Goal: Task Accomplishment & Management: Use online tool/utility

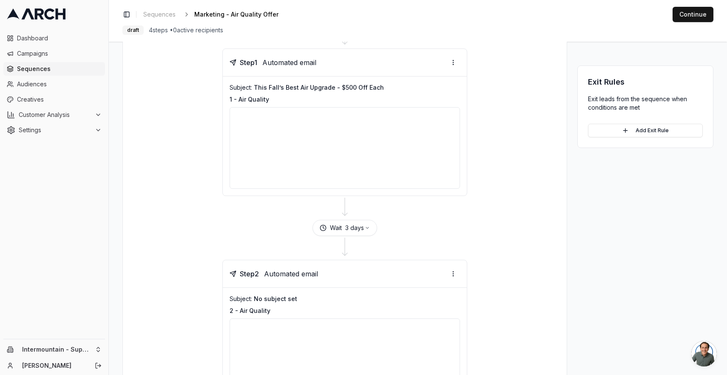
scroll to position [94, 0]
click at [372, 95] on p "1 - Air Quality" at bounding box center [345, 99] width 230 height 9
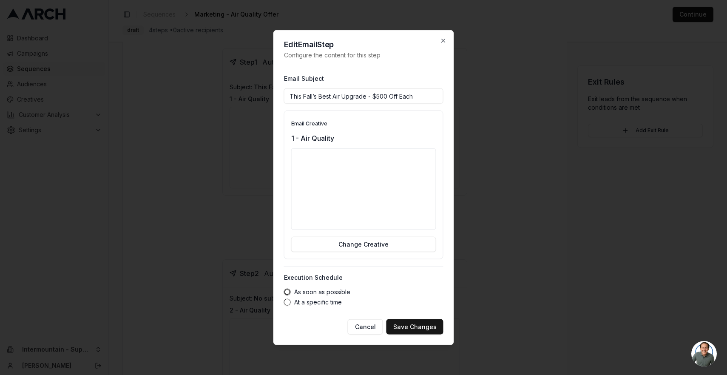
click at [372, 95] on input "This Fall’s Best Air Upgrade - $500 Off Each" at bounding box center [363, 95] width 159 height 15
click at [446, 40] on icon "button" at bounding box center [443, 40] width 7 height 7
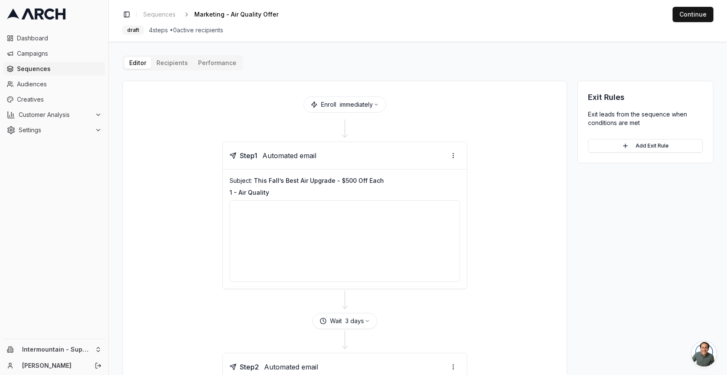
click at [351, 179] on span "This Fall’s Best Air Upgrade - $500 Off Each" at bounding box center [319, 180] width 130 height 7
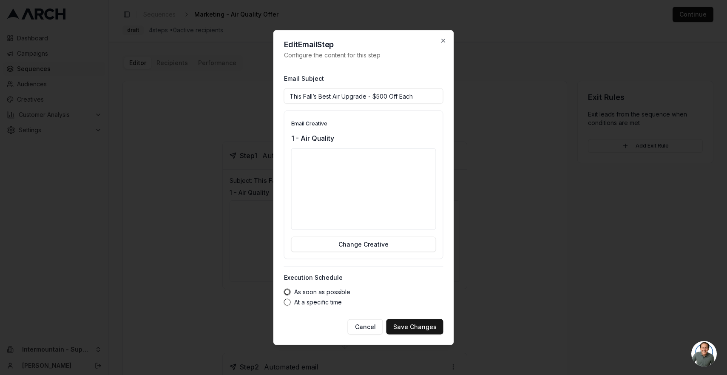
click at [373, 98] on input "This Fall’s Best Air Upgrade - $500 Off Each" at bounding box center [363, 95] width 159 height 15
type input "This Fall’s Best Air Upgrade $500 Off Each"
click at [412, 323] on button "Save Changes" at bounding box center [414, 326] width 57 height 15
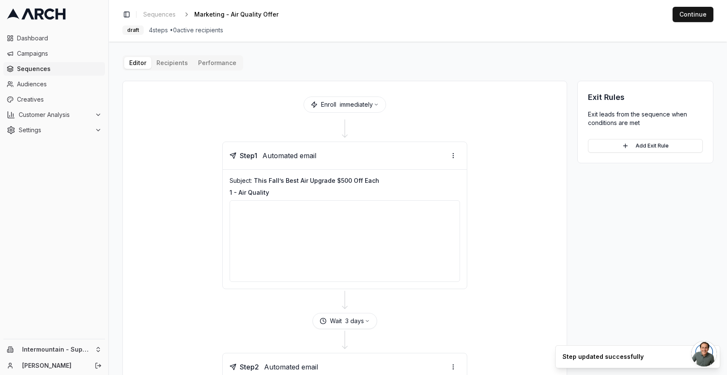
scroll to position [148, 0]
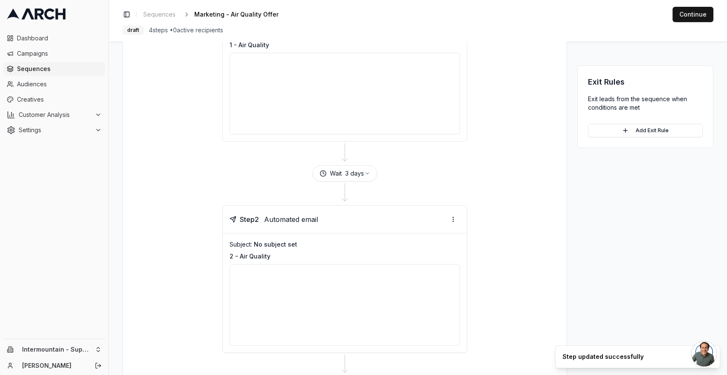
click at [324, 244] on div "Subject: No subject set" at bounding box center [345, 244] width 230 height 9
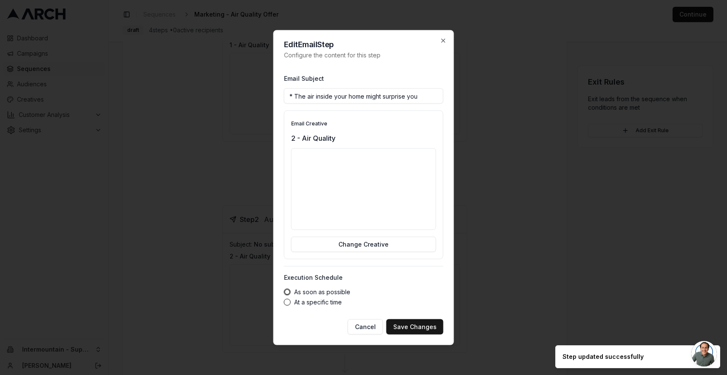
click at [295, 94] on input "* The air inside your home might surprise you" at bounding box center [363, 95] width 159 height 15
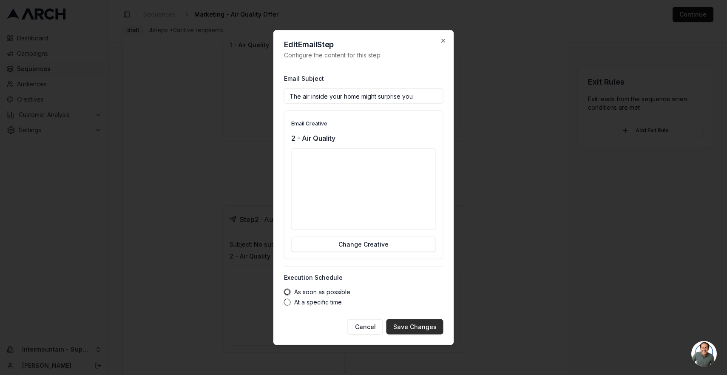
type input "The air inside your home might surprise you"
click at [425, 323] on button "Save Changes" at bounding box center [414, 326] width 57 height 15
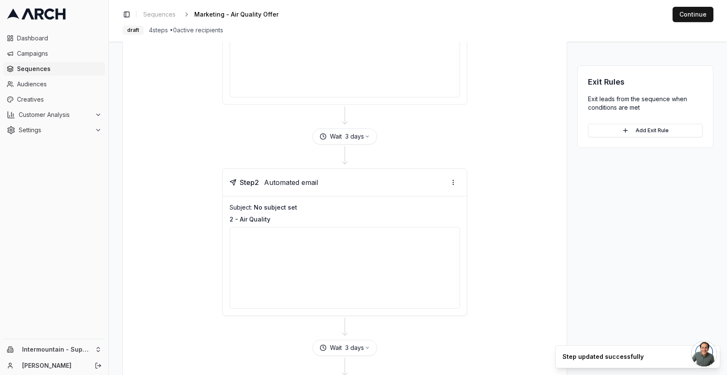
scroll to position [186, 0]
click at [333, 200] on div "Subject: No subject set 2 - Air Quality" at bounding box center [345, 254] width 244 height 119
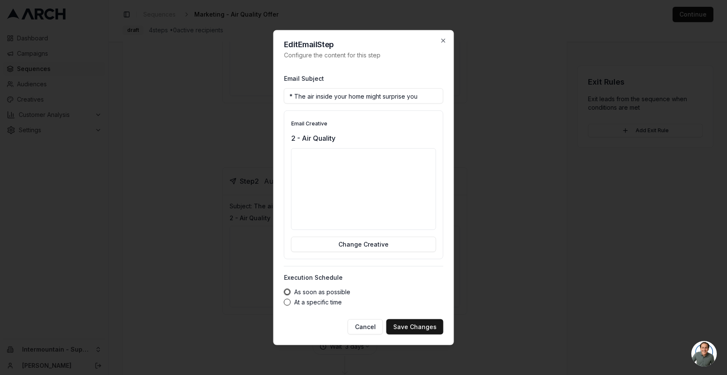
click at [294, 96] on input "* The air inside your home might surprise you" at bounding box center [363, 95] width 159 height 15
type input "The air inside your home might surprise you"
click at [423, 327] on button "Save Changes" at bounding box center [414, 326] width 57 height 15
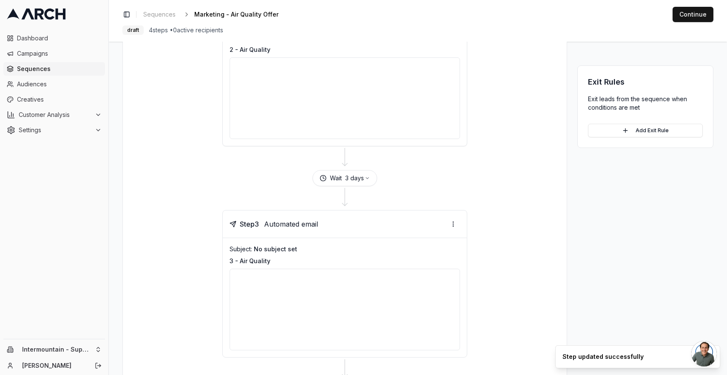
scroll to position [389, 0]
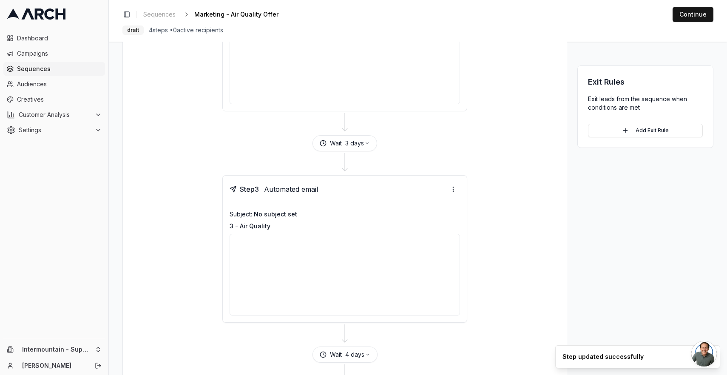
click at [407, 211] on div "Subject: No subject set" at bounding box center [345, 214] width 230 height 9
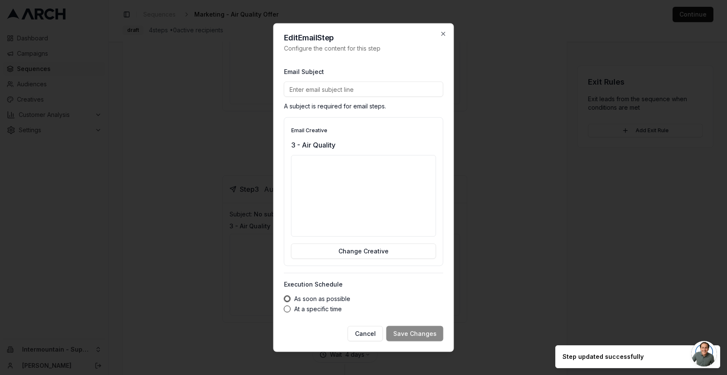
paste input "* Breathe Cleaner. Save $1,000 This Fall."
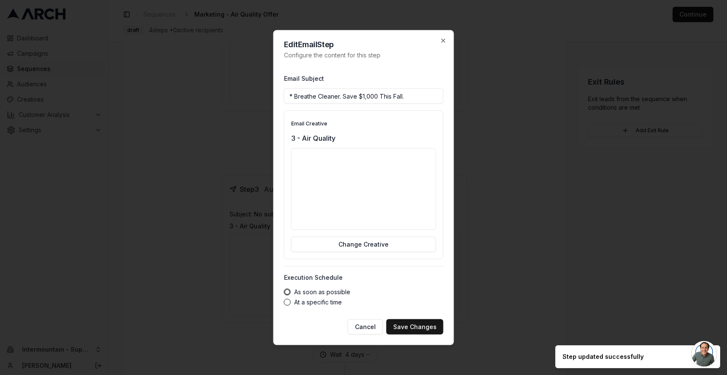
click at [295, 95] on input "* Breathe Cleaner. Save $1,000 This Fall." at bounding box center [363, 95] width 159 height 15
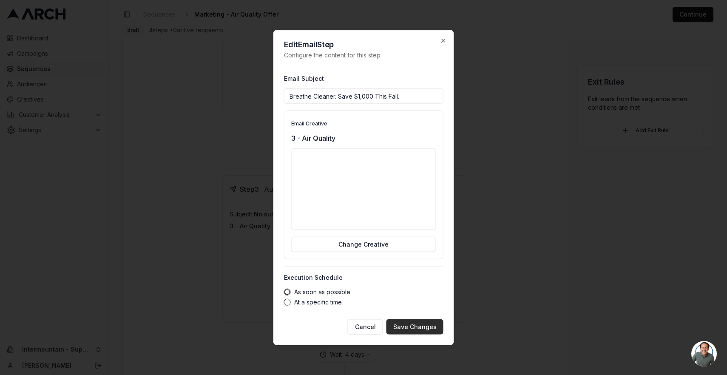
type input "Breathe Cleaner. Save $1,000 This Fall."
click at [426, 326] on button "Save Changes" at bounding box center [414, 326] width 57 height 15
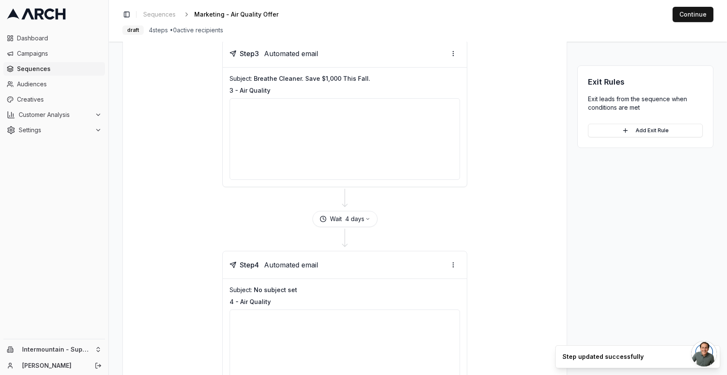
scroll to position [619, 0]
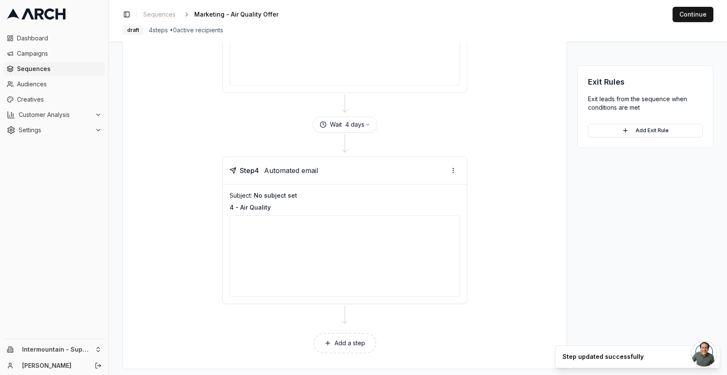
click at [364, 197] on div "Subject: No subject set" at bounding box center [345, 195] width 230 height 9
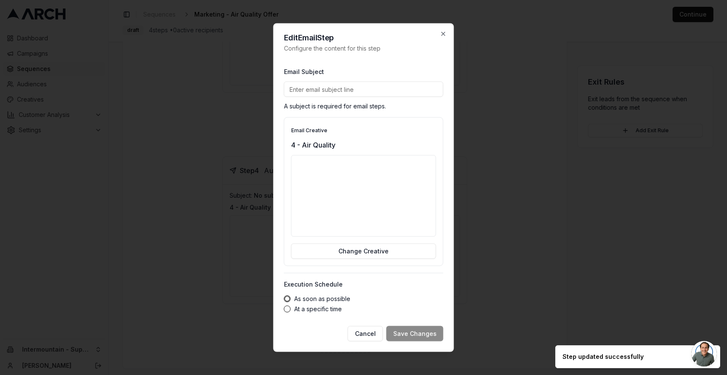
paste input "* Fall air upgrade offer ends soon"
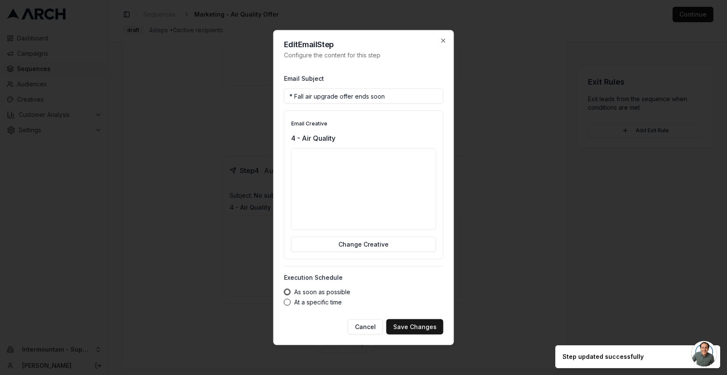
click at [295, 97] on input "* Fall air upgrade offer ends soon" at bounding box center [363, 95] width 159 height 15
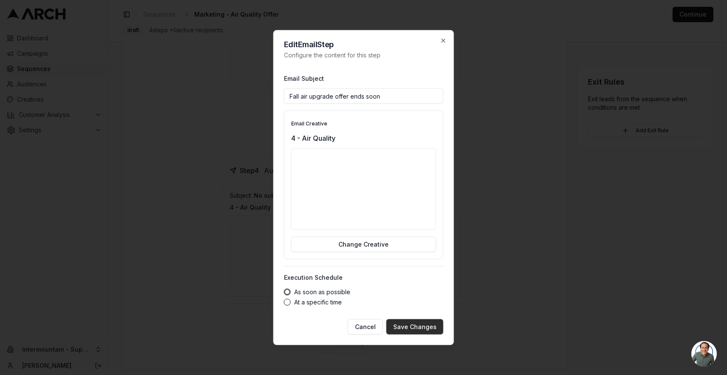
type input "Fall air upgrade offer ends soon"
click at [403, 323] on button "Save Changes" at bounding box center [414, 326] width 57 height 15
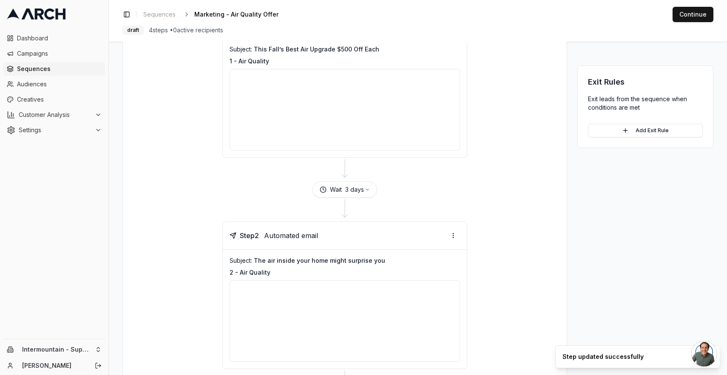
scroll to position [0, 0]
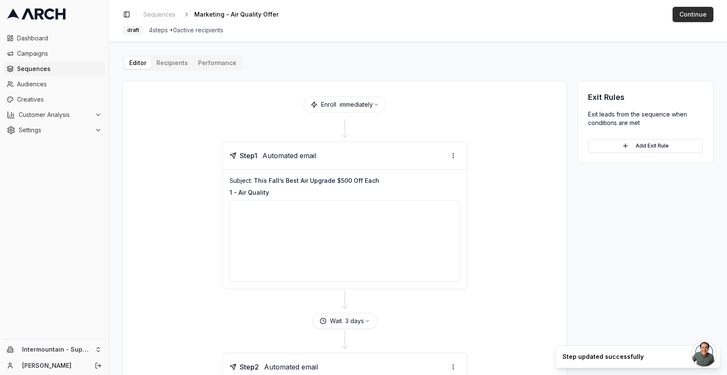
click at [693, 15] on button "Continue" at bounding box center [692, 14] width 41 height 15
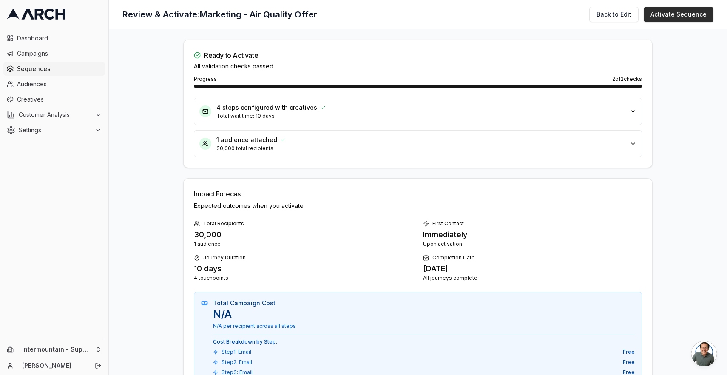
click at [686, 17] on button "Activate Sequence" at bounding box center [679, 14] width 70 height 15
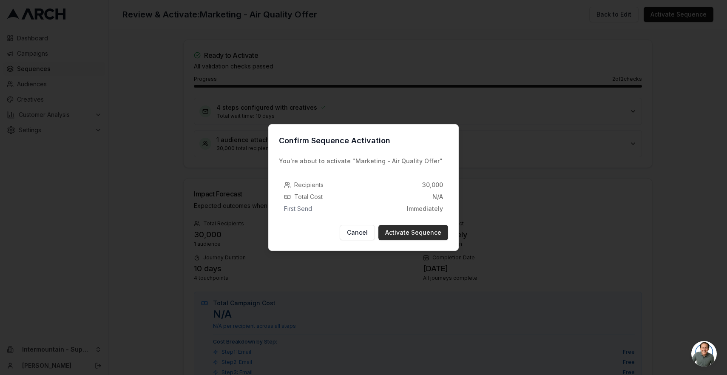
click at [399, 230] on button "Activate Sequence" at bounding box center [413, 232] width 70 height 15
